Goal: Information Seeking & Learning: Learn about a topic

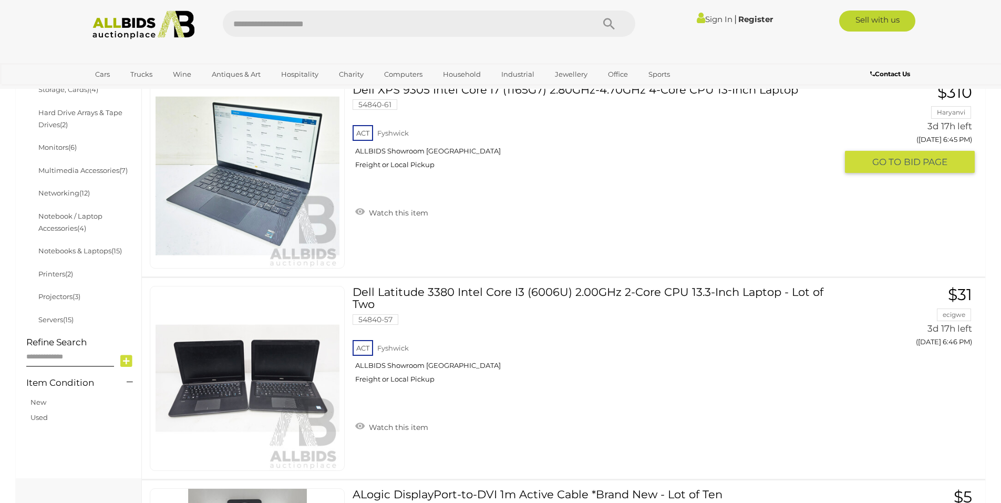
scroll to position [420, 0]
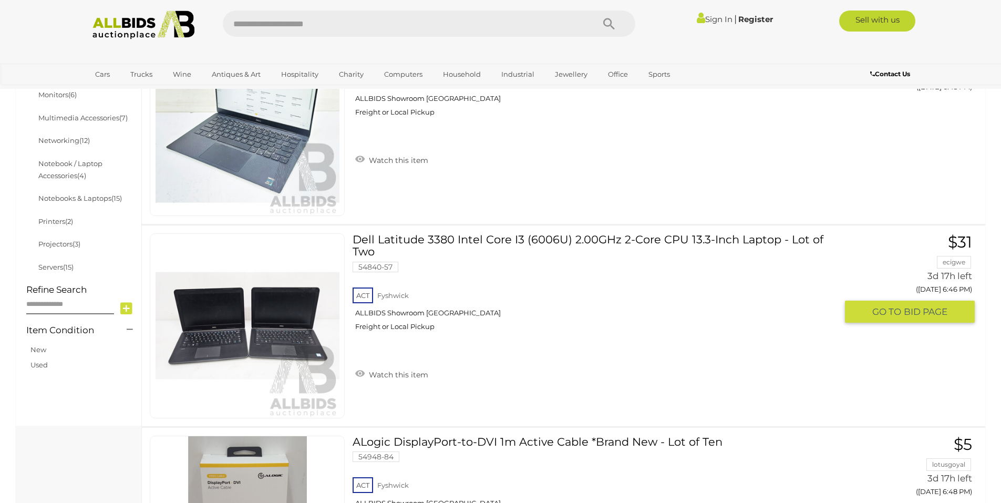
click at [431, 248] on link "Dell Latitude 3380 Intel Core I3 (6006U) 2.00GHz 2-Core CPU 13.3-Inch Laptop - …" at bounding box center [598, 286] width 476 height 106
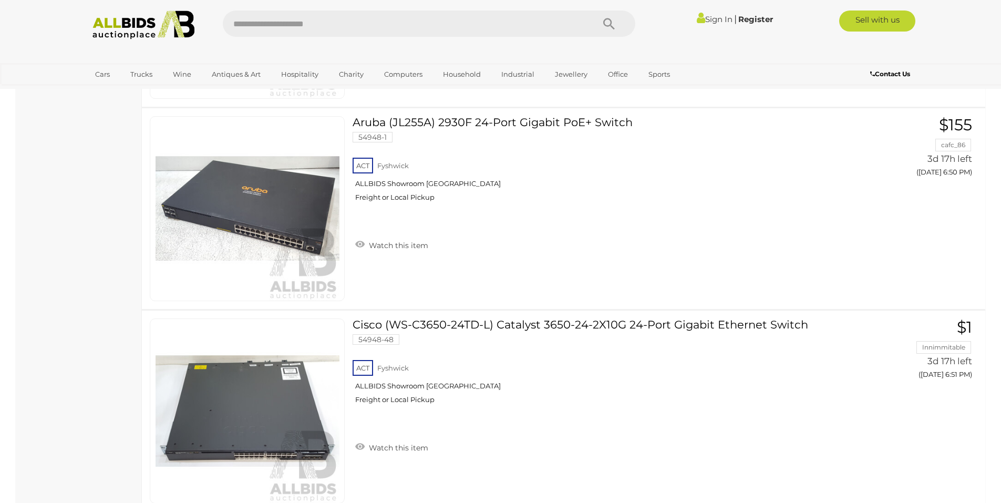
scroll to position [327, 0]
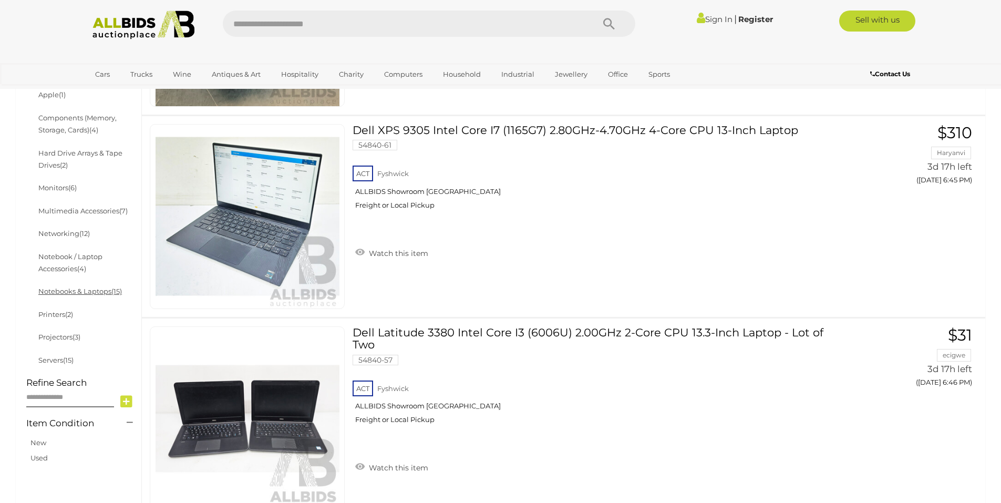
click at [89, 295] on link "Notebooks & Laptops (15)" at bounding box center [80, 291] width 84 height 8
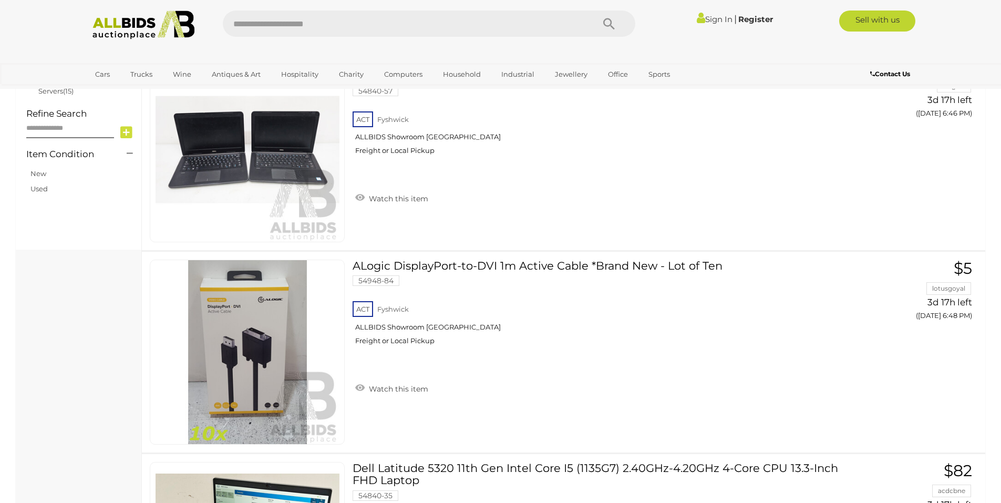
scroll to position [596, 0]
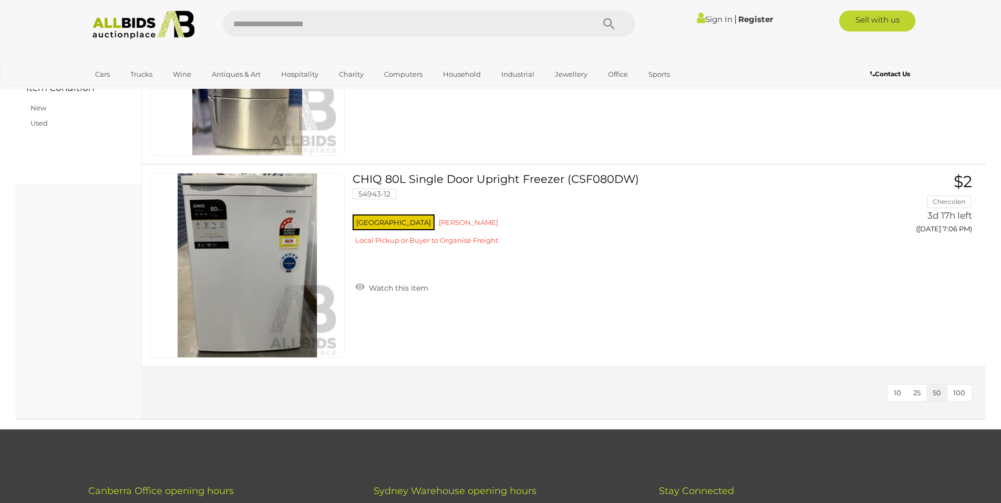
scroll to position [473, 0]
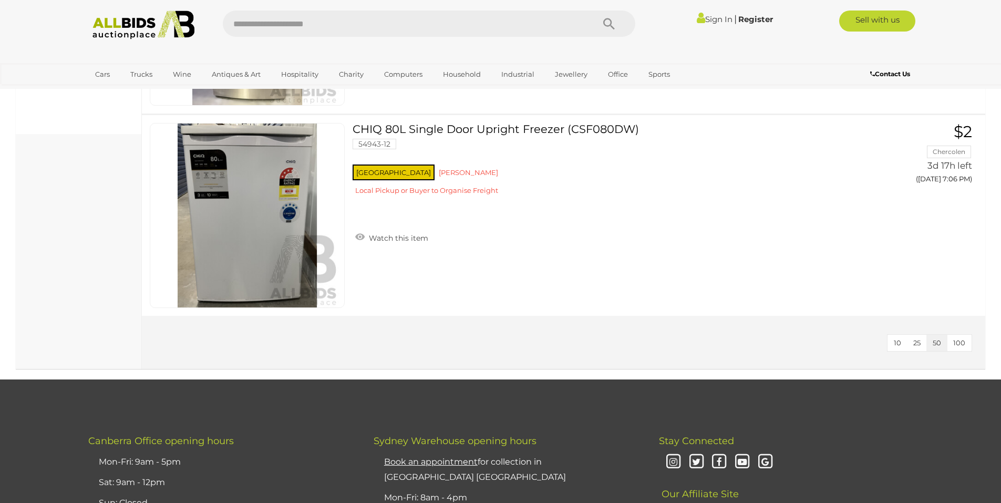
click at [896, 346] on span "10" at bounding box center [896, 342] width 7 height 8
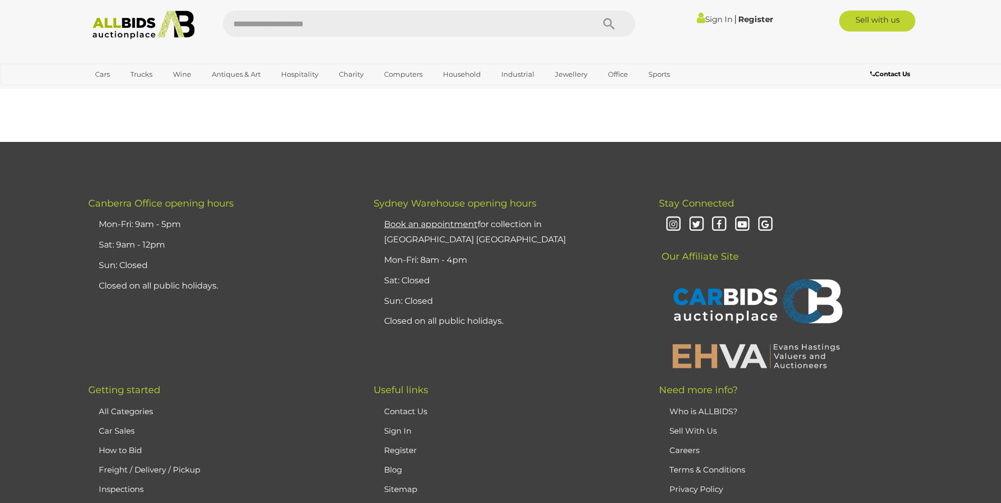
scroll to position [80, 0]
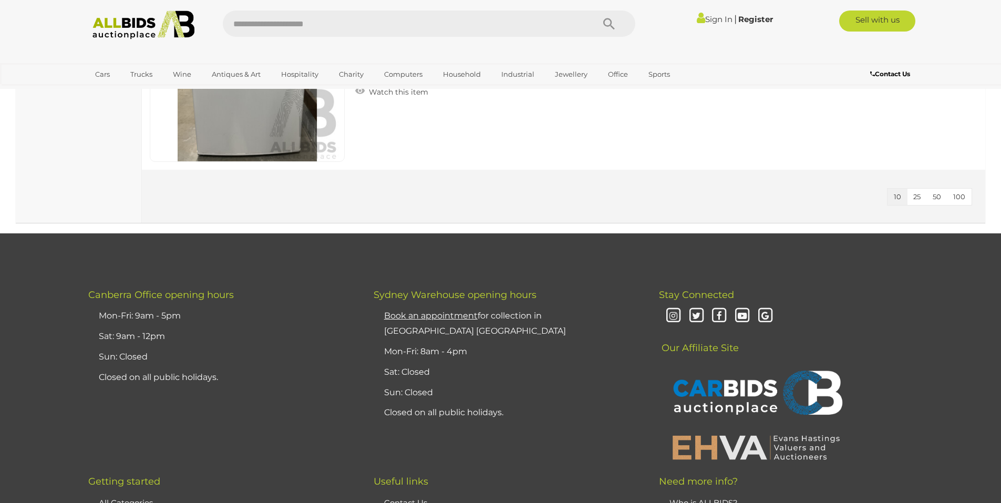
scroll to position [500, 0]
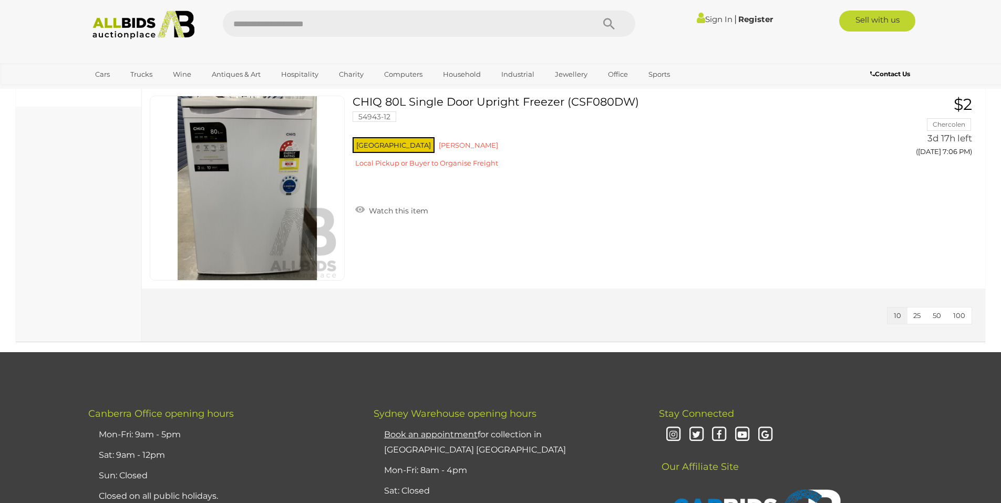
click at [939, 318] on span "50" at bounding box center [936, 315] width 8 height 8
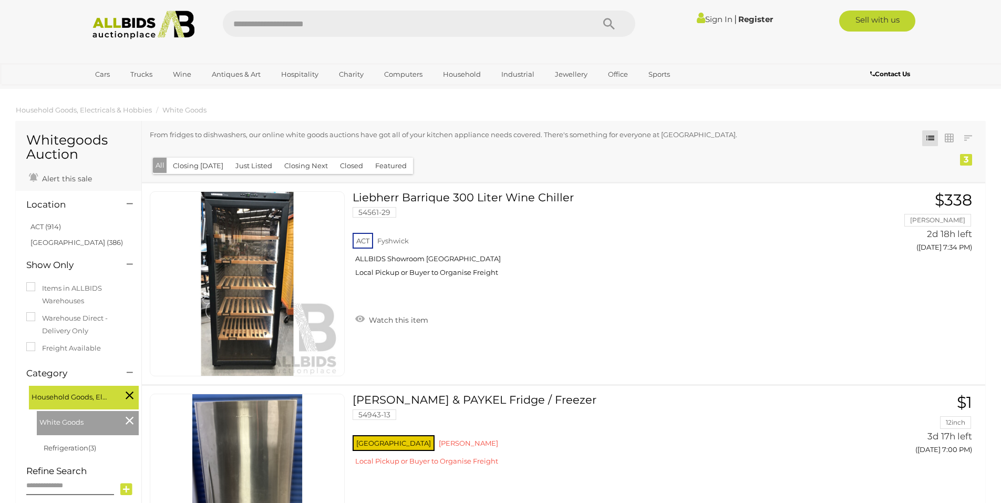
scroll to position [158, 0]
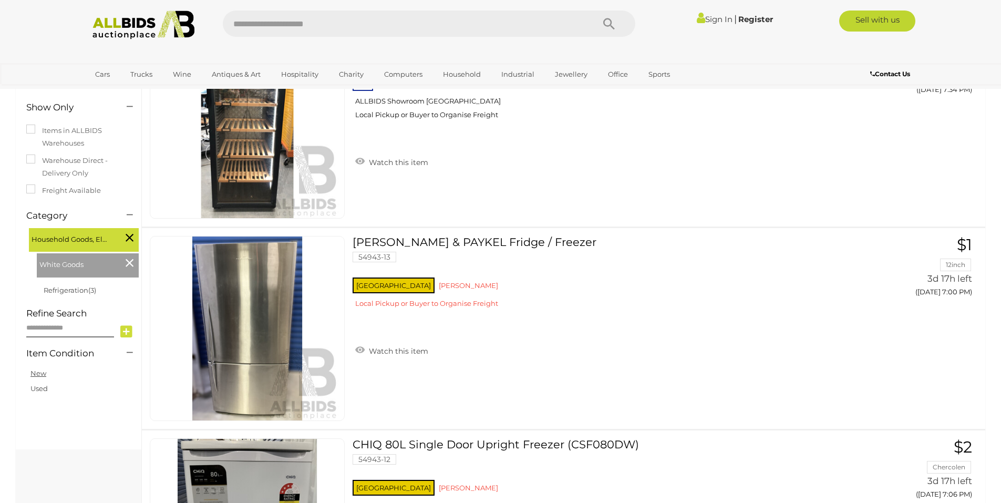
click at [43, 377] on link "New" at bounding box center [38, 373] width 16 height 8
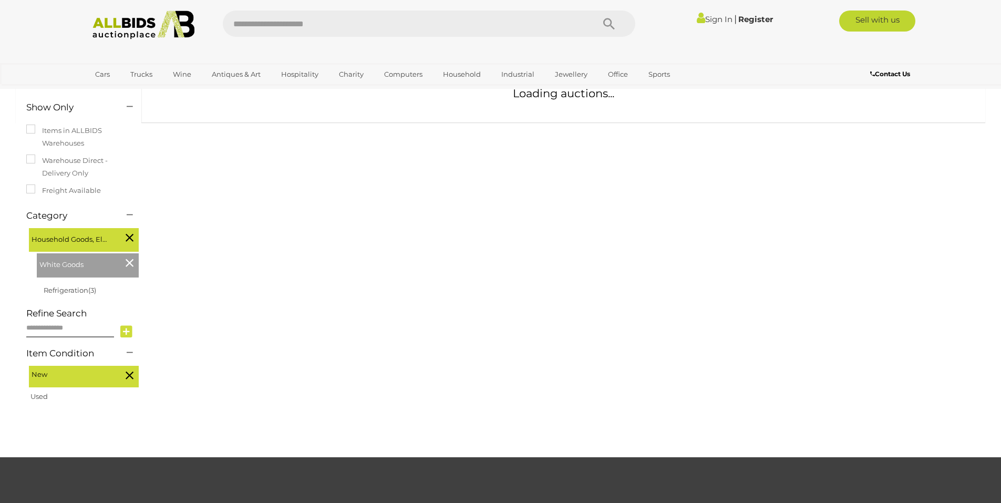
scroll to position [80, 0]
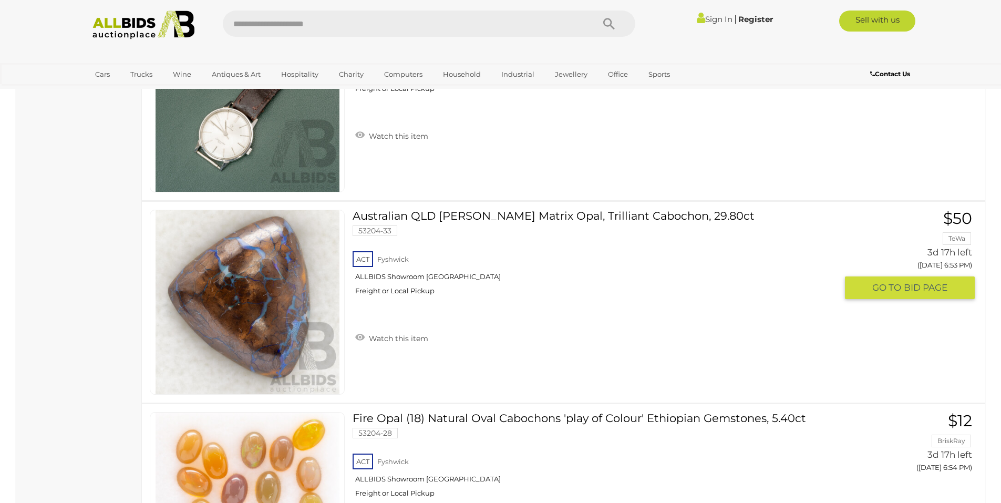
scroll to position [6198, 0]
